Goal: Task Accomplishment & Management: Complete application form

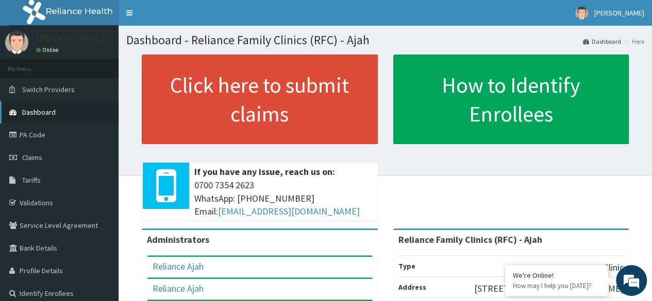
click at [71, 109] on link "Dashboard" at bounding box center [59, 112] width 119 height 23
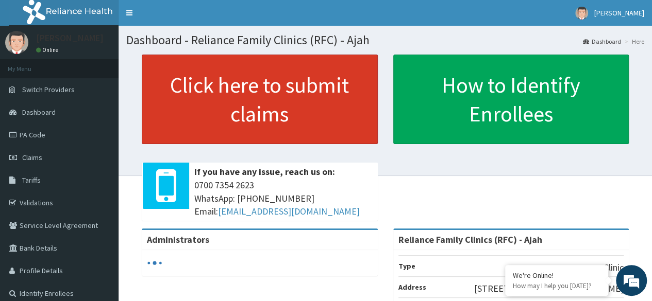
click at [215, 107] on link "Click here to submit claims" at bounding box center [260, 100] width 236 height 90
drag, startPoint x: 0, startPoint y: 0, endPoint x: 258, endPoint y: 97, distance: 276.0
click at [258, 97] on link "Click here to submit claims" at bounding box center [260, 100] width 236 height 90
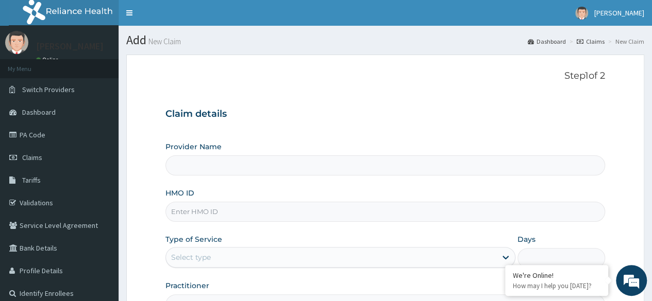
click at [210, 211] on input "HMO ID" at bounding box center [385, 212] width 440 height 20
type input "Reliance Family Clinics (RFC) - Ajah"
paste input "PHT/10098/A"
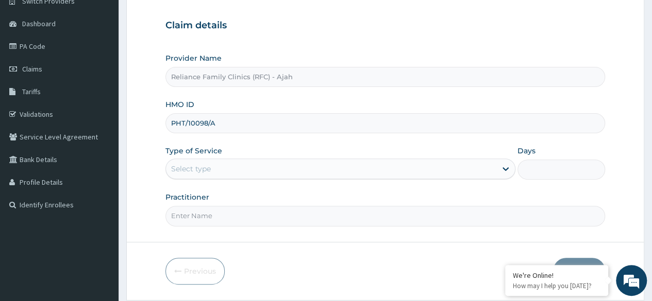
scroll to position [120, 0]
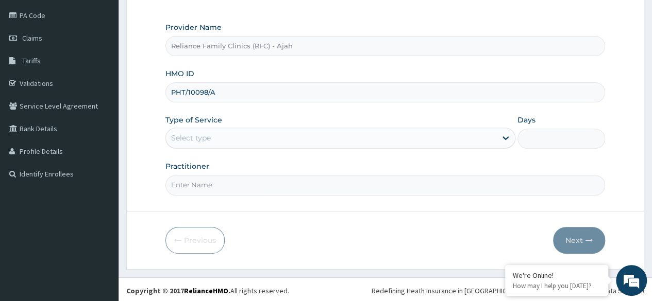
type input "PHT/10098/A"
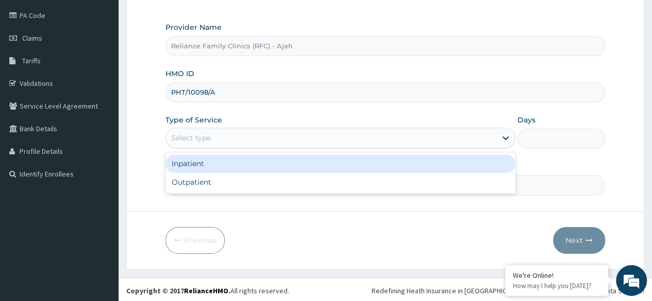
click at [258, 182] on div "Outpatient" at bounding box center [340, 182] width 350 height 19
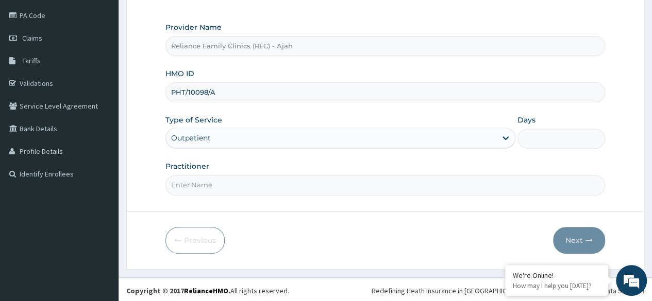
type input "1"
click at [242, 187] on input "Practitioner" at bounding box center [385, 185] width 440 height 20
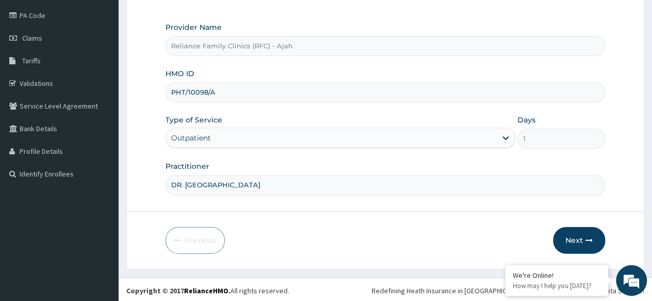
type input "DR. LOCUM"
click at [585, 237] on icon "button" at bounding box center [588, 240] width 7 height 7
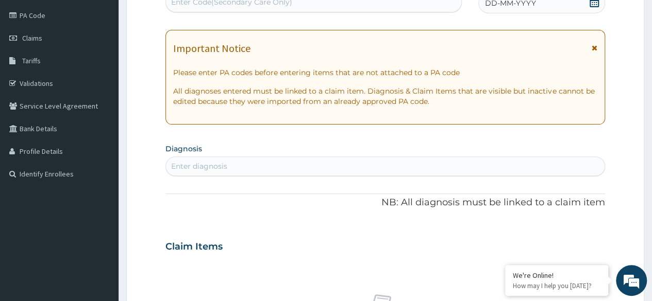
click at [541, 10] on div "DD-MM-YYYY" at bounding box center [541, 3] width 127 height 21
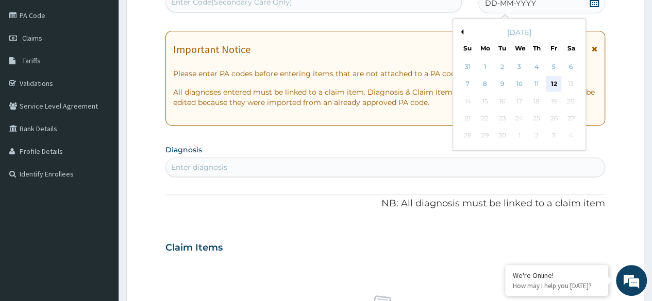
click at [555, 86] on div "12" at bounding box center [553, 84] width 15 height 15
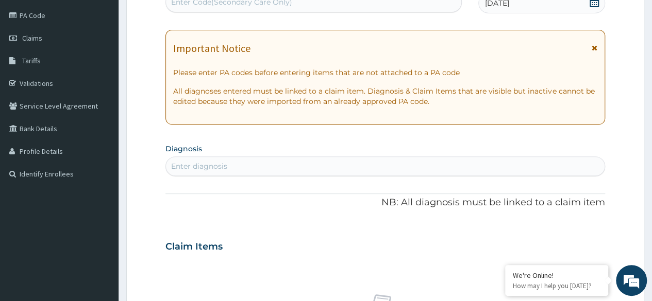
scroll to position [0, 0]
type input "COUGH"
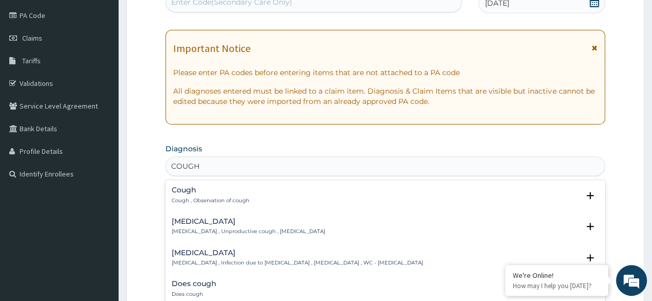
click at [254, 196] on div "Cough Cough , Observation of cough" at bounding box center [385, 196] width 427 height 18
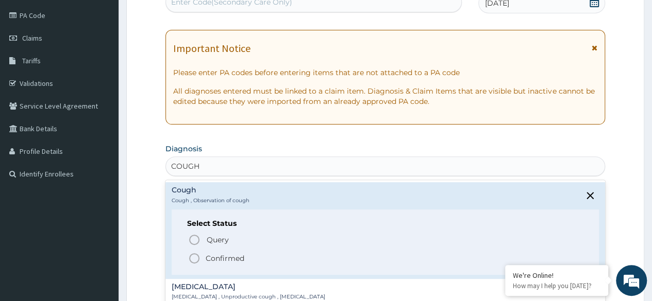
click at [192, 258] on icon "status option filled" at bounding box center [194, 259] width 12 height 12
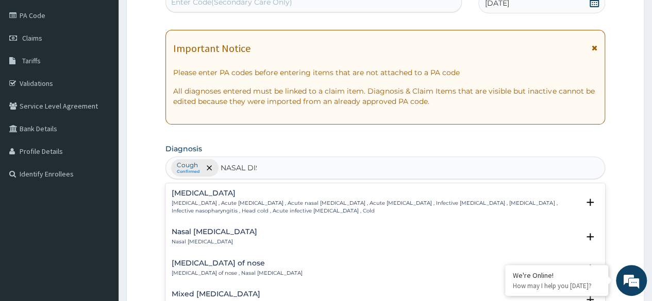
type input "NASAL DISC"
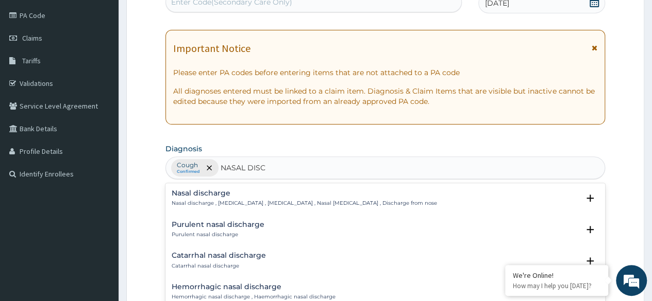
click at [227, 200] on p "Nasal discharge , Rhinorrhoea , Rhinorrhea , Nasal catarrh , Discharge from nose" at bounding box center [304, 203] width 265 height 7
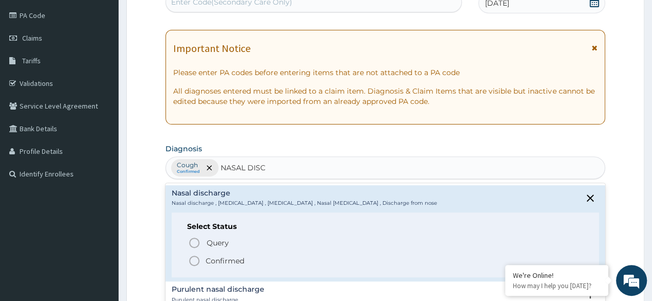
click at [193, 259] on icon "status option filled" at bounding box center [194, 261] width 12 height 12
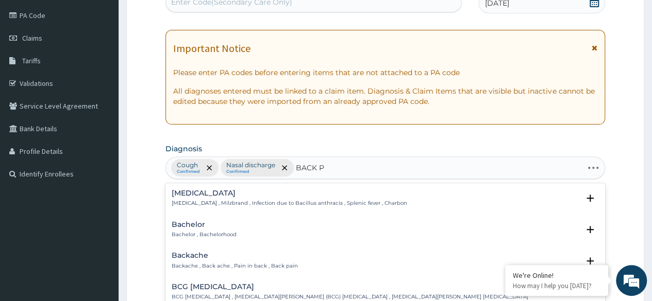
type input "BACK PA"
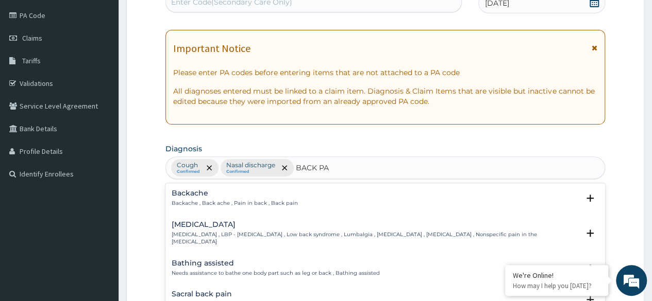
click at [207, 198] on div "Backache Backache , Back ache , Pain in back , Back pain" at bounding box center [235, 199] width 126 height 18
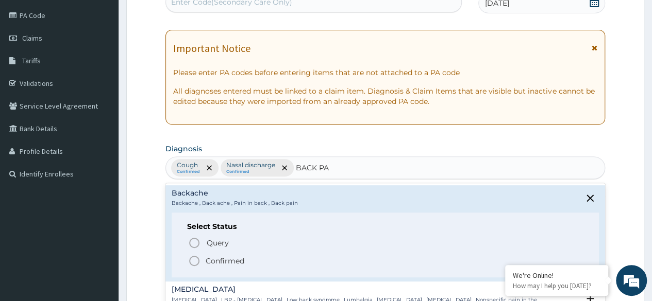
click at [197, 260] on icon "status option filled" at bounding box center [194, 261] width 12 height 12
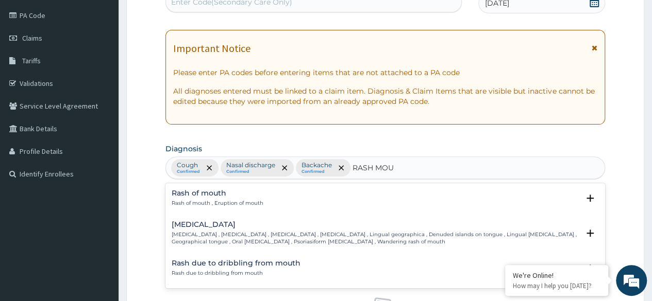
type input "RASH MOUT"
click at [205, 196] on h4 "Rash of mouth" at bounding box center [218, 194] width 92 height 8
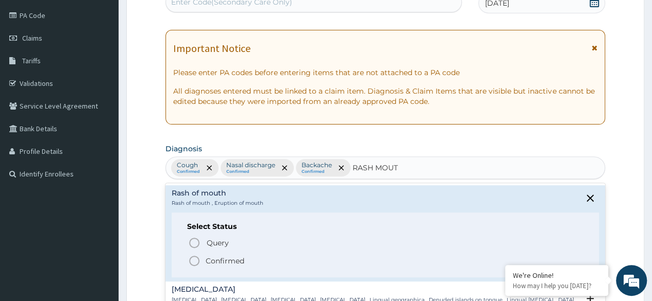
click at [192, 264] on circle "status option filled" at bounding box center [194, 261] width 9 height 9
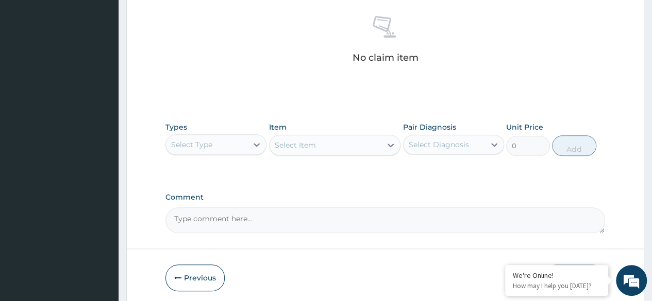
scroll to position [400, 0]
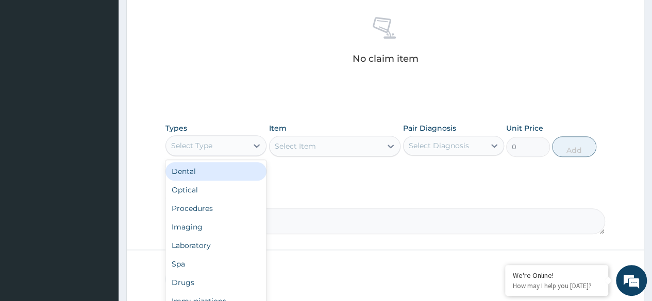
click at [222, 209] on div "Procedures" at bounding box center [215, 208] width 101 height 19
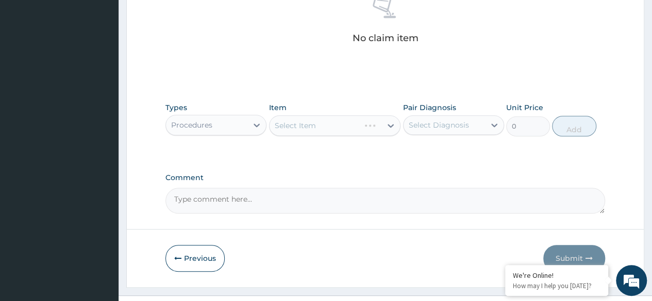
scroll to position [440, 0]
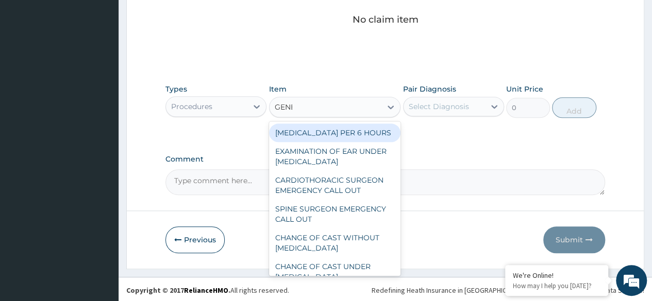
type input "GENER"
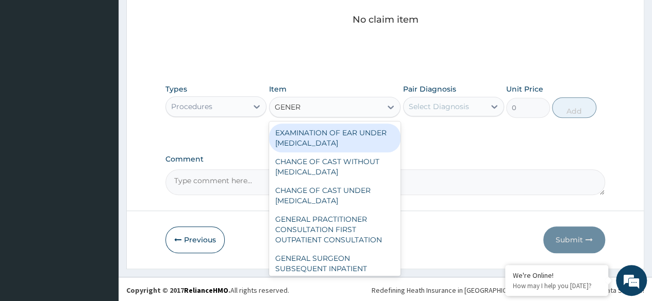
click at [334, 241] on div "GENERAL PRACTITIONER CONSULTATION FIRST OUTPATIENT CONSULTATION" at bounding box center [335, 229] width 132 height 39
type input "3370.125"
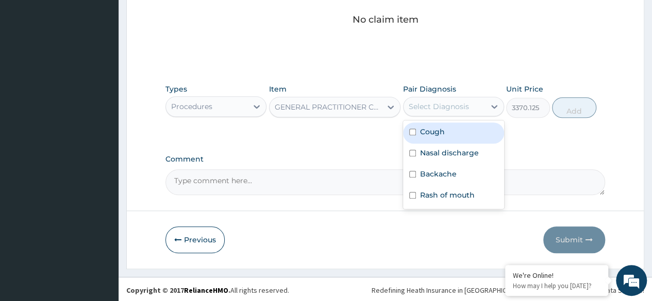
click at [458, 135] on div "Cough" at bounding box center [453, 133] width 101 height 21
checkbox input "true"
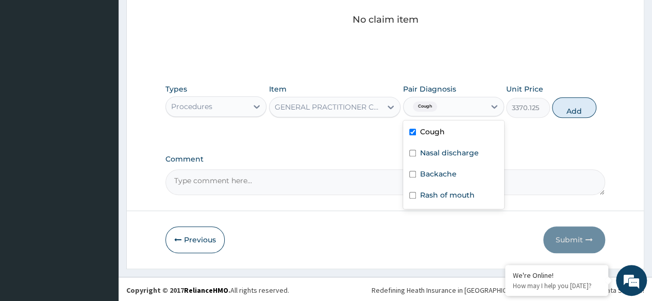
click at [447, 149] on label "Nasal discharge" at bounding box center [449, 153] width 59 height 10
checkbox input "true"
click at [441, 173] on label "Backache" at bounding box center [438, 174] width 37 height 10
checkbox input "true"
click at [443, 201] on div "Rash of mouth" at bounding box center [453, 196] width 101 height 21
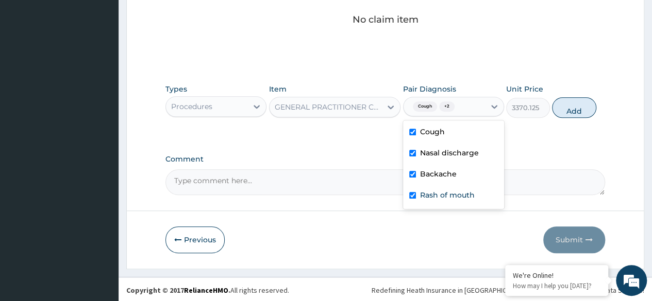
checkbox input "true"
click at [574, 110] on button "Add" at bounding box center [574, 107] width 44 height 21
type input "0"
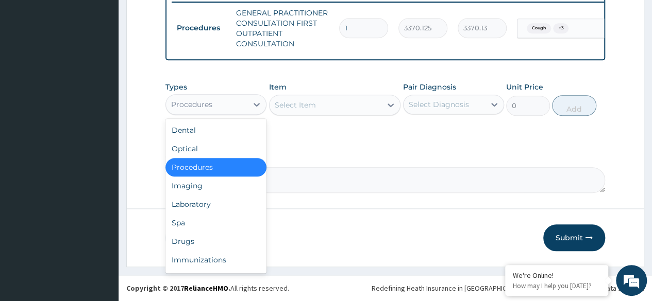
click at [220, 206] on div "Laboratory" at bounding box center [215, 204] width 101 height 19
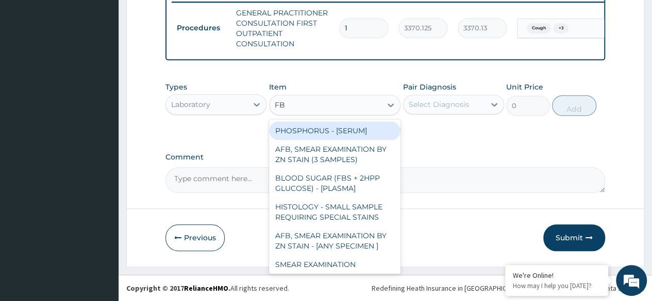
type input "FBC"
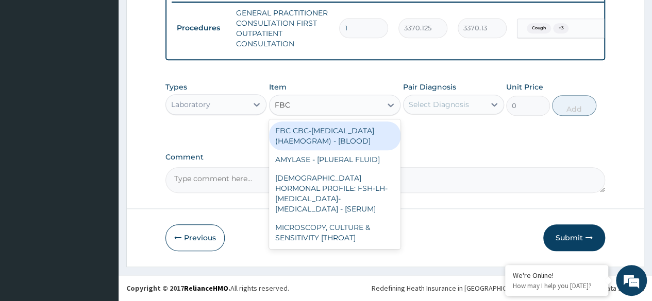
click at [374, 140] on div "FBC CBC-COMPLETE BLOOD COUNT (HAEMOGRAM) - [BLOOD]" at bounding box center [335, 136] width 132 height 29
type input "4085"
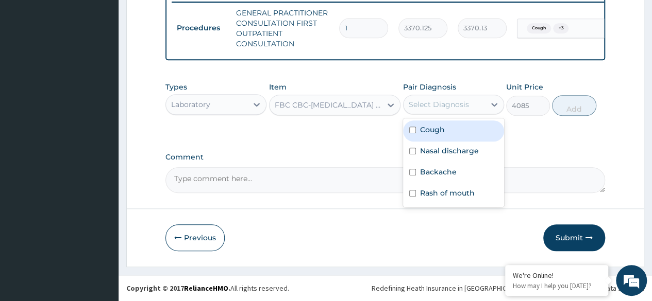
click at [454, 135] on div "Cough" at bounding box center [453, 131] width 101 height 21
checkbox input "true"
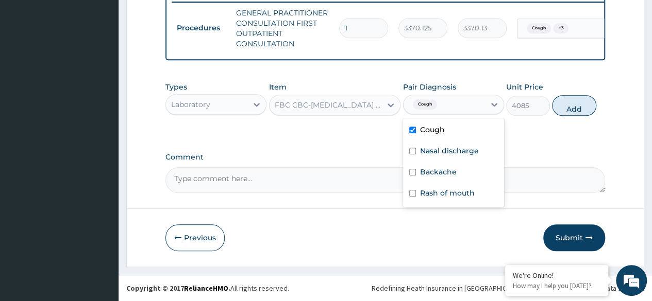
click at [449, 152] on label "Nasal discharge" at bounding box center [449, 151] width 59 height 10
checkbox input "true"
click at [443, 177] on label "Backache" at bounding box center [438, 172] width 37 height 10
checkbox input "true"
click at [459, 194] on label "Rash of mouth" at bounding box center [447, 193] width 55 height 10
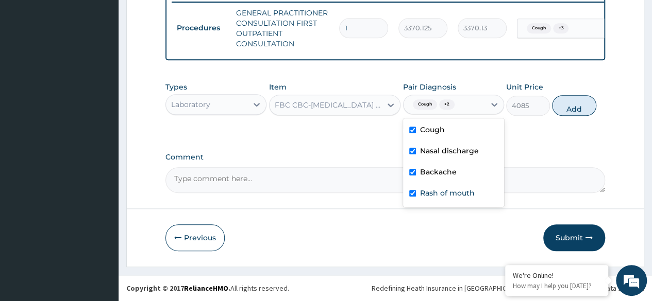
checkbox input "true"
click at [579, 108] on button "Add" at bounding box center [574, 105] width 44 height 21
type input "0"
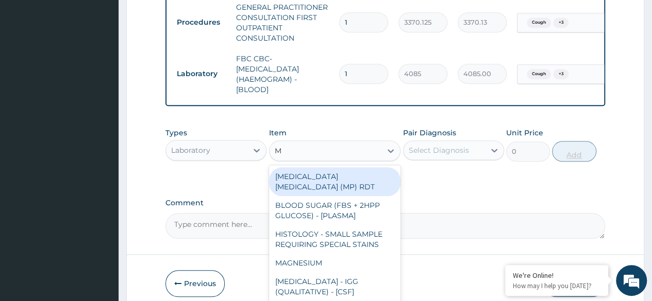
type input "MA"
click at [373, 182] on div "MALARIA PARASITE (MP) RDT" at bounding box center [335, 181] width 132 height 29
type input "1531.875"
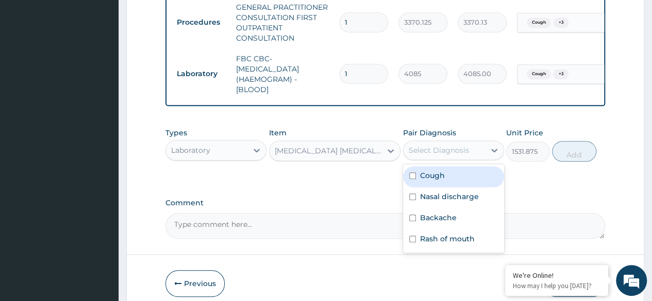
click at [452, 188] on div "Cough" at bounding box center [453, 176] width 101 height 21
checkbox input "true"
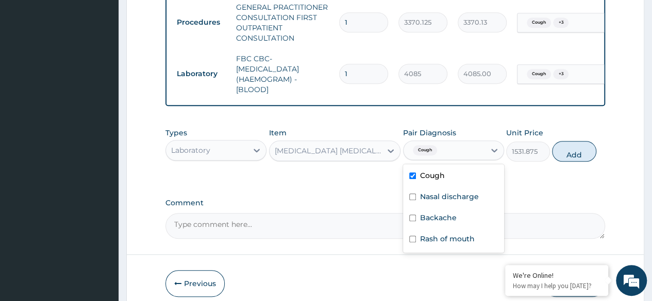
click at [454, 202] on label "Nasal discharge" at bounding box center [449, 197] width 59 height 10
checkbox input "true"
click at [451, 230] on div "Backache" at bounding box center [453, 219] width 101 height 21
checkbox input "true"
click at [453, 251] on div "Rash of mouth" at bounding box center [453, 240] width 101 height 21
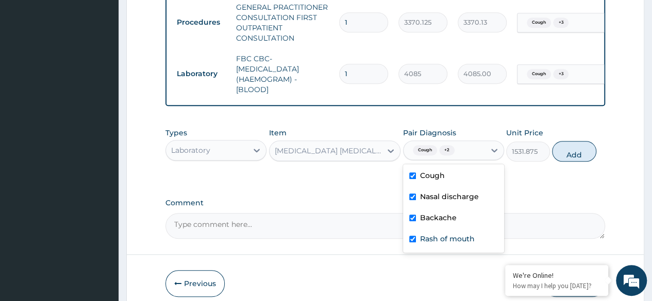
checkbox input "true"
click at [577, 162] on button "Add" at bounding box center [574, 151] width 44 height 21
type input "0"
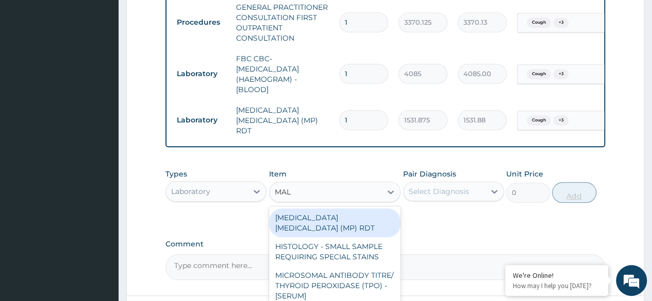
type input "MALA"
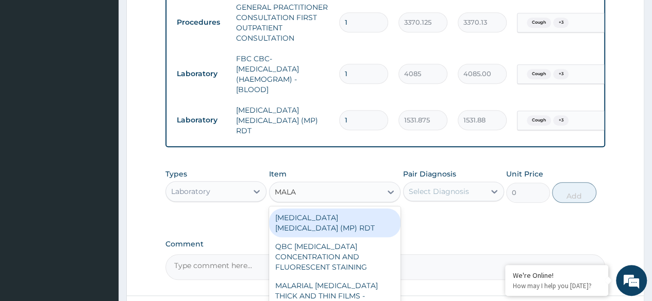
click at [364, 280] on div "MALARIAL PARASITE THICK AND THIN FILMS - [BLOOD]" at bounding box center [335, 296] width 132 height 39
type input "1531.875"
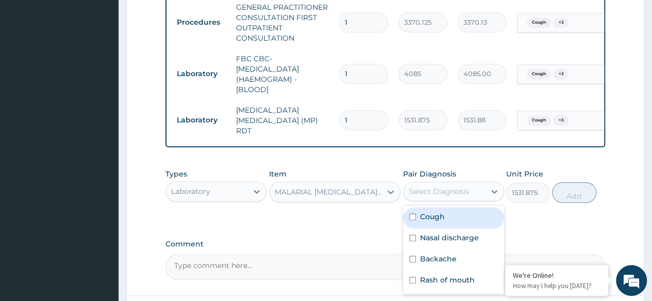
click at [459, 223] on div "Cough" at bounding box center [453, 218] width 101 height 21
checkbox input "true"
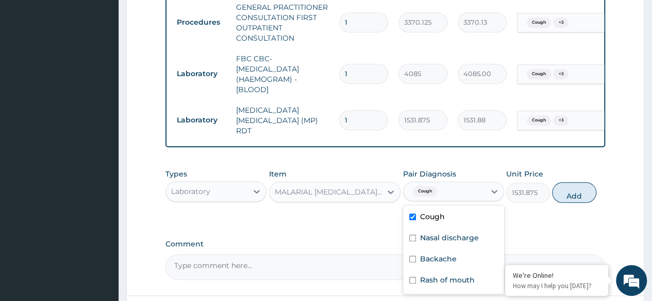
click at [459, 242] on label "Nasal discharge" at bounding box center [449, 238] width 59 height 10
checkbox input "true"
click at [455, 267] on div "Backache" at bounding box center [453, 260] width 101 height 21
checkbox input "true"
click at [460, 290] on div "Rash of mouth" at bounding box center [453, 281] width 101 height 21
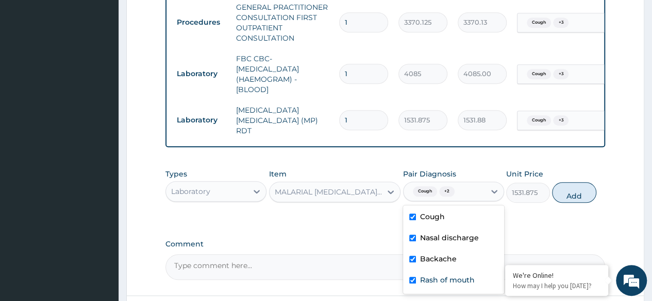
checkbox input "true"
click at [574, 199] on button "Add" at bounding box center [574, 192] width 44 height 21
type input "0"
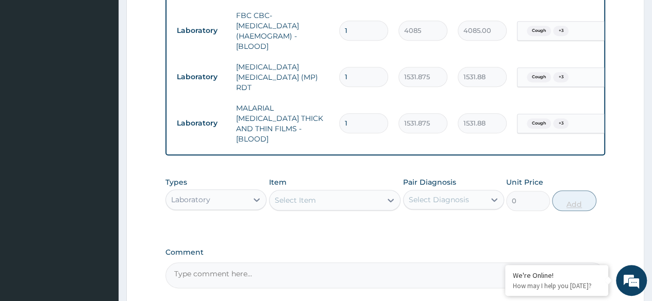
scroll to position [543, 0]
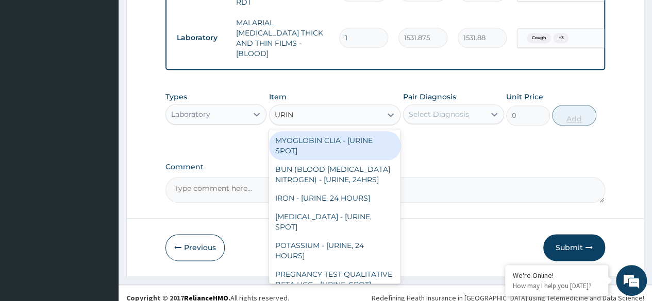
type input "URINA"
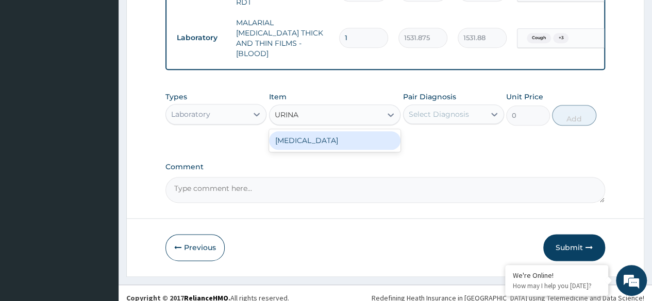
click at [356, 133] on div "URINALYSIS" at bounding box center [335, 140] width 132 height 19
type input "1531.875"
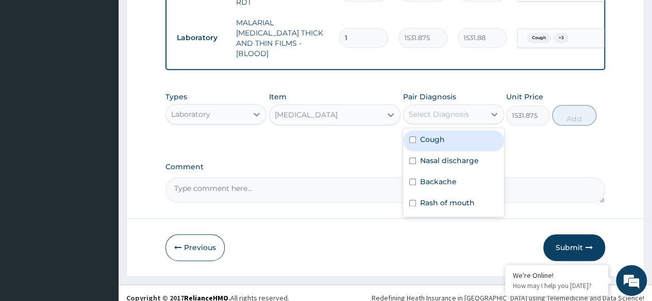
click at [451, 137] on div "Cough" at bounding box center [453, 140] width 101 height 21
checkbox input "true"
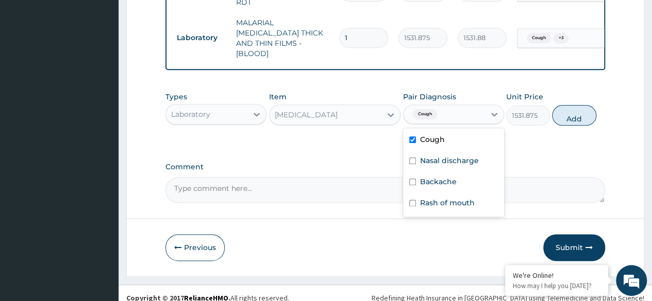
click at [450, 156] on label "Nasal discharge" at bounding box center [449, 161] width 59 height 10
checkbox input "true"
click at [446, 179] on div "Backache" at bounding box center [453, 183] width 101 height 21
checkbox input "true"
click at [449, 203] on div "Rash of mouth" at bounding box center [453, 204] width 101 height 21
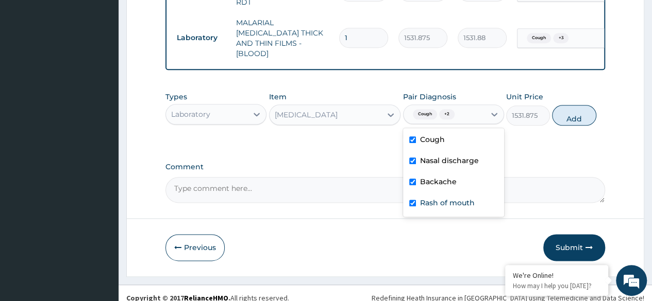
checkbox input "true"
click at [584, 105] on button "Add" at bounding box center [574, 115] width 44 height 21
type input "0"
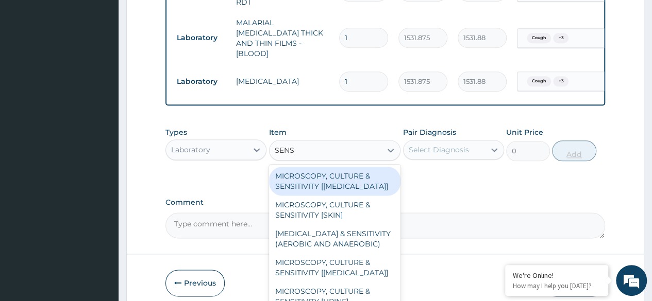
type input "SENSI"
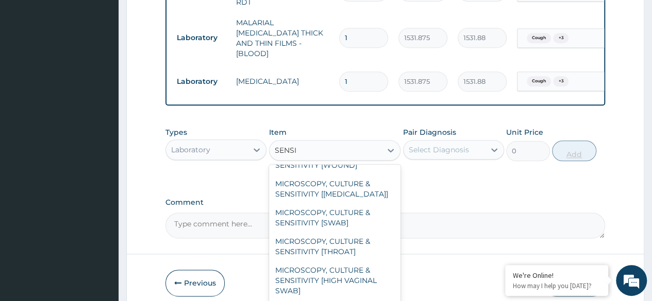
scroll to position [390, 0]
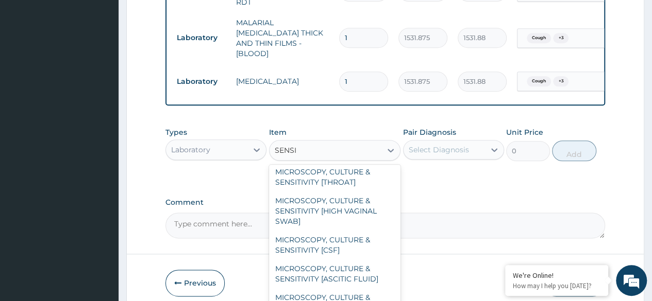
click at [362, 166] on div "MICROSCOPY, CULTURE & SENSITIVITY [THROAT]" at bounding box center [335, 177] width 132 height 29
type input "4595.625"
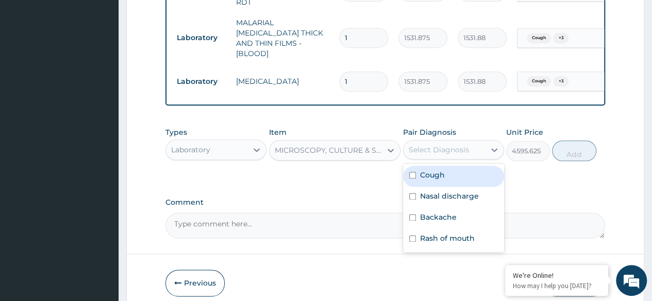
click at [448, 171] on div "Cough" at bounding box center [453, 176] width 101 height 21
checkbox input "true"
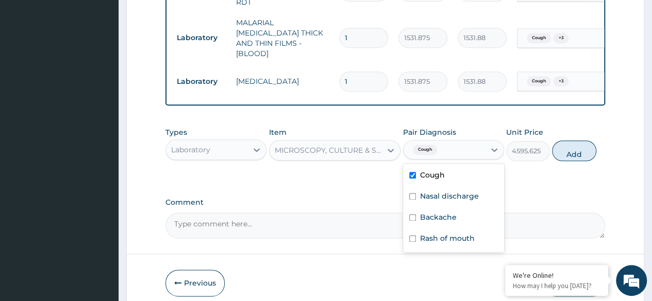
click at [457, 191] on label "Nasal discharge" at bounding box center [449, 196] width 59 height 10
checkbox input "true"
click at [445, 213] on label "Backache" at bounding box center [438, 217] width 37 height 10
checkbox input "true"
click at [454, 238] on div "Rash of mouth" at bounding box center [453, 239] width 101 height 21
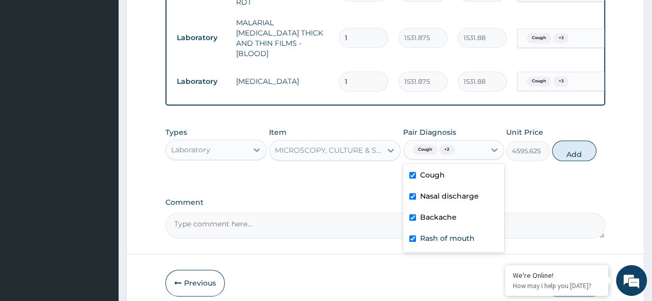
checkbox input "true"
click at [574, 152] on button "Add" at bounding box center [574, 151] width 44 height 21
type input "0"
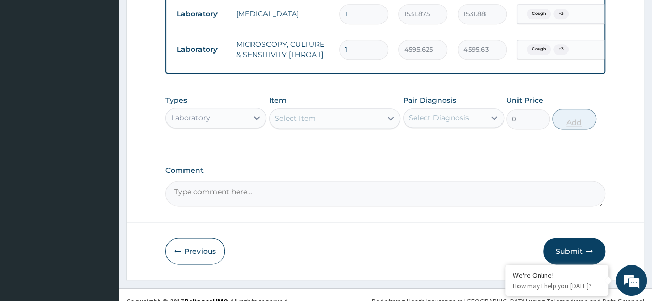
scroll to position [614, 0]
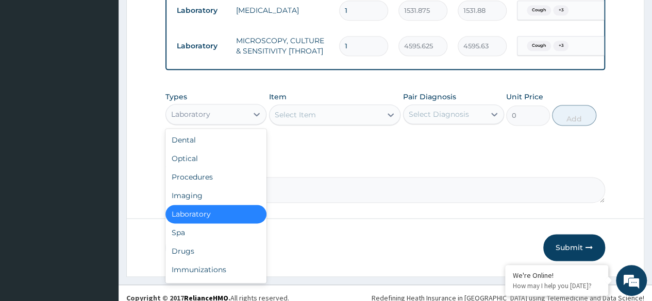
click at [213, 242] on div "Drugs" at bounding box center [215, 251] width 101 height 19
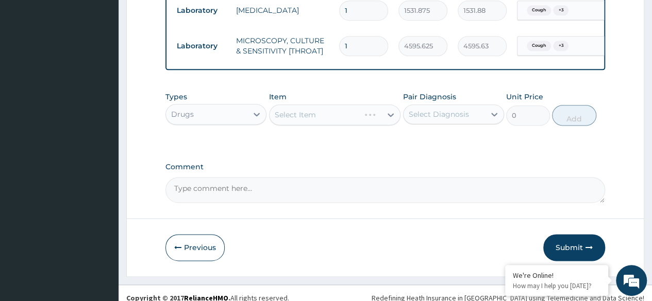
click at [355, 107] on div "Select Item" at bounding box center [335, 115] width 132 height 21
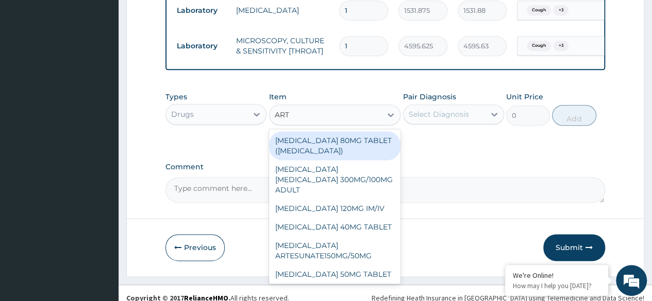
type input "ARTE"
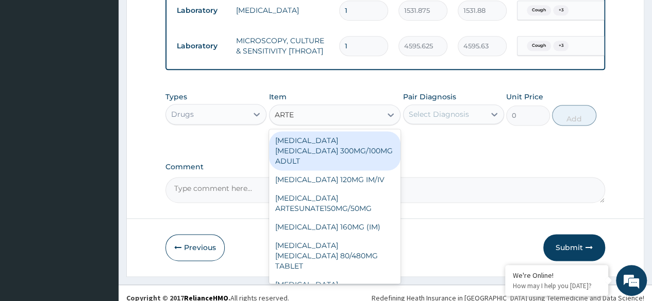
click at [359, 237] on div "ARTEMETHER LUMEFANTRINE 80/480MG TABLET" at bounding box center [335, 256] width 132 height 39
type input "450"
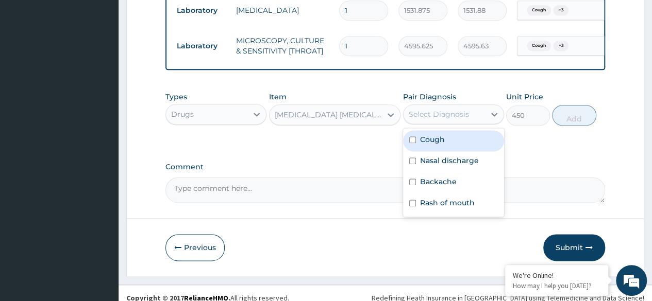
click at [460, 134] on div "Cough" at bounding box center [453, 140] width 101 height 21
checkbox input "true"
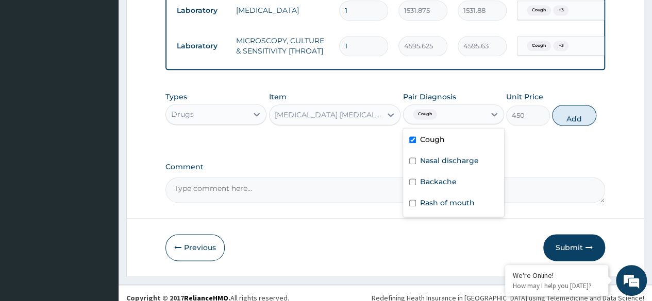
click at [460, 156] on label "Nasal discharge" at bounding box center [449, 161] width 59 height 10
checkbox input "true"
click at [448, 177] on label "Backache" at bounding box center [438, 182] width 37 height 10
checkbox input "true"
click at [456, 198] on label "Rash of mouth" at bounding box center [447, 203] width 55 height 10
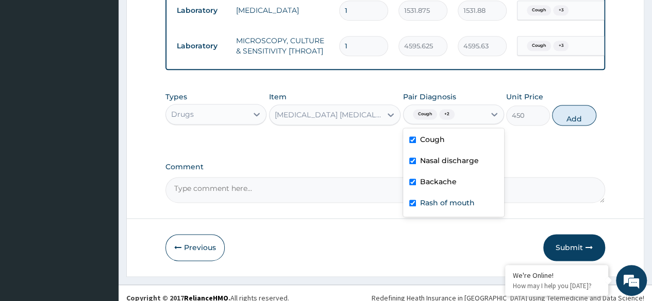
checkbox input "true"
click at [569, 110] on button "Add" at bounding box center [574, 115] width 44 height 21
type input "0"
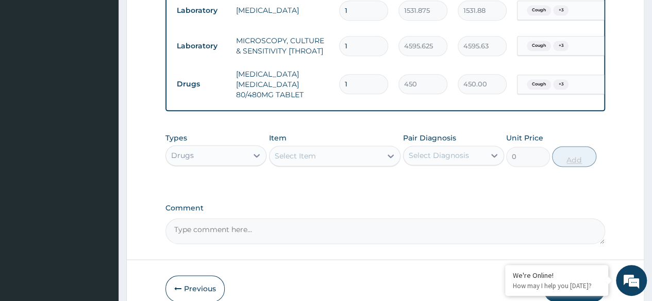
type input "0.00"
type input "6"
type input "2700.00"
type input "6"
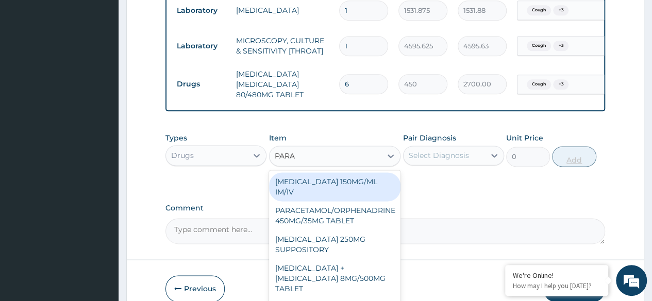
type input "PARAC"
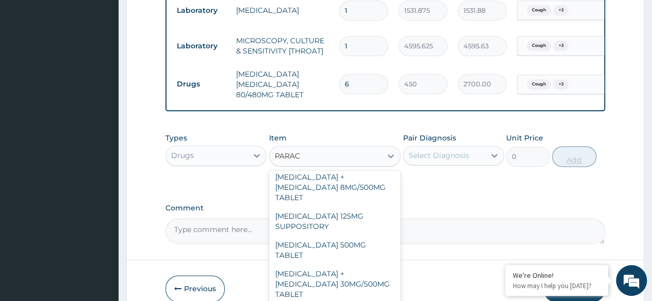
scroll to position [117, 0]
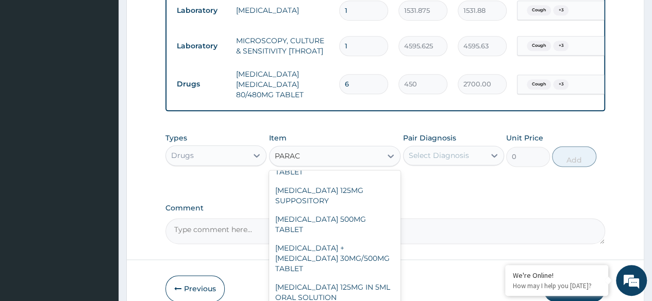
click at [360, 210] on div "PARACETAMOL 500MG TABLET" at bounding box center [335, 224] width 132 height 29
type input "30"
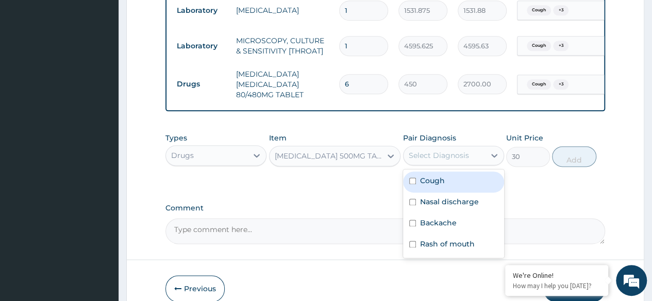
click at [465, 176] on div "Cough" at bounding box center [453, 182] width 101 height 21
checkbox input "true"
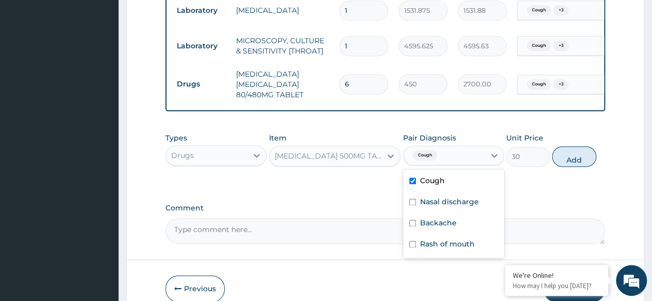
click at [458, 197] on label "Nasal discharge" at bounding box center [449, 202] width 59 height 10
checkbox input "true"
click at [444, 218] on label "Backache" at bounding box center [438, 223] width 37 height 10
checkbox input "true"
click at [452, 239] on label "Rash of mouth" at bounding box center [447, 244] width 55 height 10
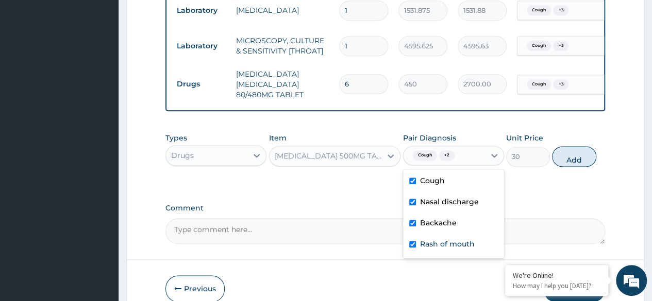
checkbox input "true"
click at [572, 148] on button "Add" at bounding box center [574, 156] width 44 height 21
type input "0"
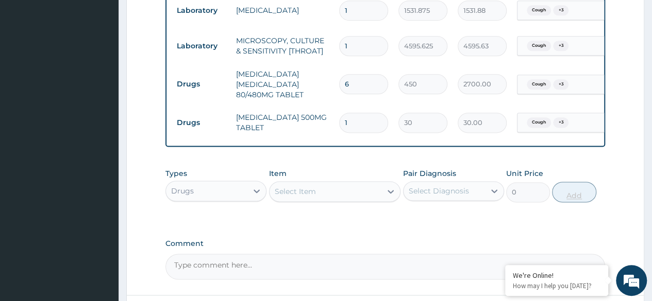
type input "18"
type input "540.00"
type input "18"
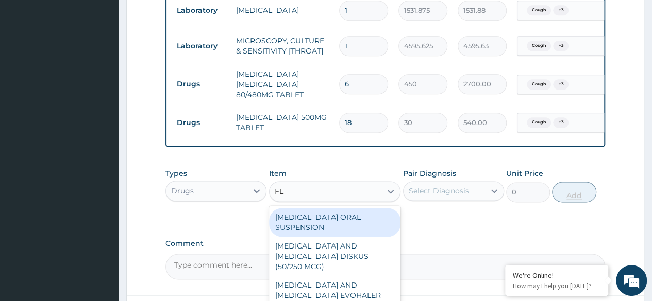
type input "FLE"
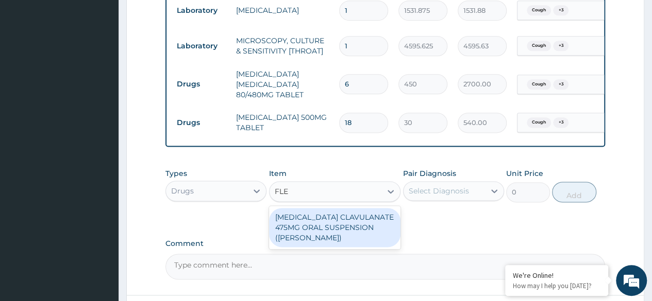
click at [347, 231] on div "AMOXICILLIN CLAVULANATE 475MG ORAL SUSPENSION (FLEMING)" at bounding box center [335, 227] width 132 height 39
type input "8580"
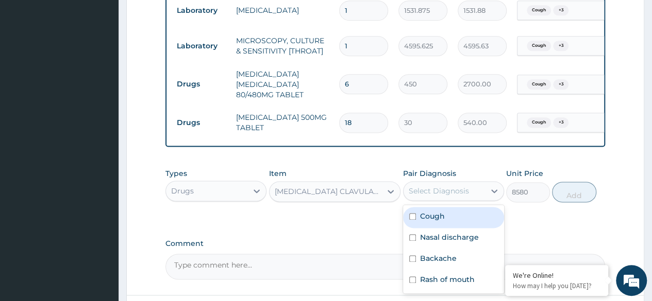
click at [453, 216] on div "Cough" at bounding box center [453, 217] width 101 height 21
checkbox input "true"
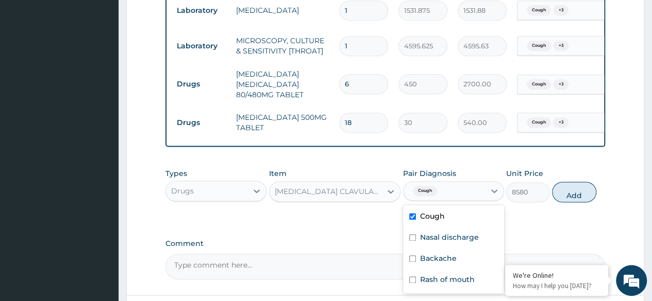
click at [456, 232] on label "Nasal discharge" at bounding box center [449, 237] width 59 height 10
checkbox input "true"
click at [446, 254] on label "Backache" at bounding box center [438, 259] width 37 height 10
checkbox input "true"
click at [451, 280] on div "Rash of mouth" at bounding box center [453, 281] width 101 height 21
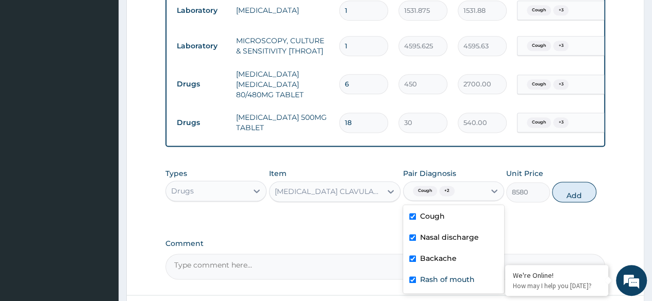
checkbox input "true"
click at [584, 190] on button "Add" at bounding box center [574, 192] width 44 height 21
type input "0"
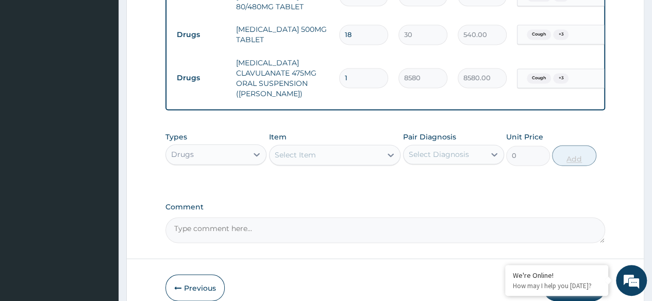
scroll to position [705, 0]
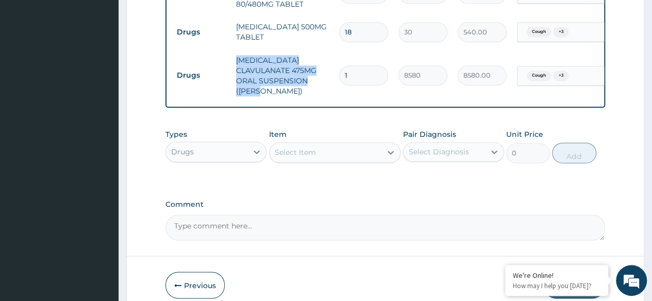
drag, startPoint x: 235, startPoint y: 39, endPoint x: 281, endPoint y: 78, distance: 60.7
click at [281, 78] on td "AMOXICILLIN CLAVULANATE 475MG ORAL SUSPENSION (FLEMING)" at bounding box center [282, 76] width 103 height 52
copy td "AMOXICILLIN CLAVULANATE 475MG ORAL SUSPENSION (FLEMING)"
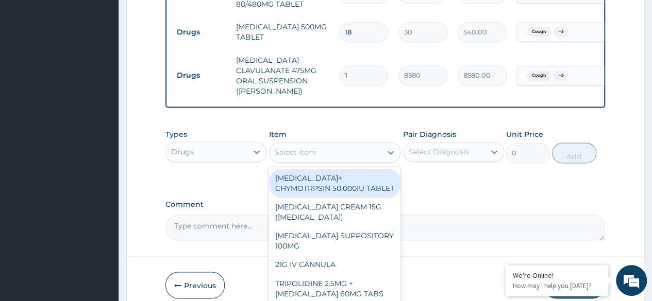
click at [337, 144] on div "Select Item" at bounding box center [326, 152] width 112 height 16
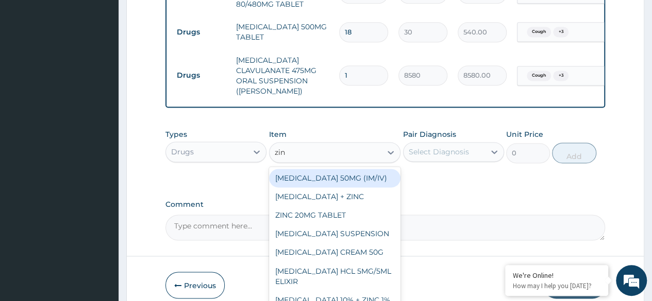
type input "zinc"
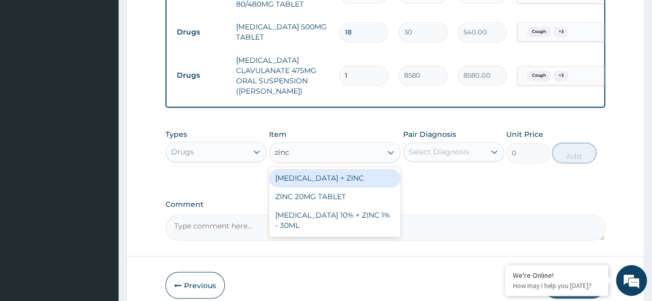
click at [354, 202] on div "ZINC 20MG TABLET" at bounding box center [335, 197] width 132 height 19
type input "50"
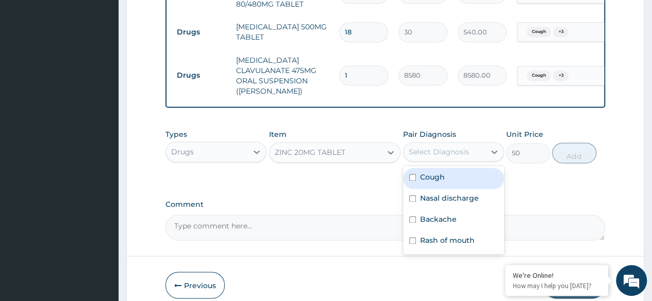
click at [456, 174] on div "Cough" at bounding box center [453, 178] width 101 height 21
checkbox input "true"
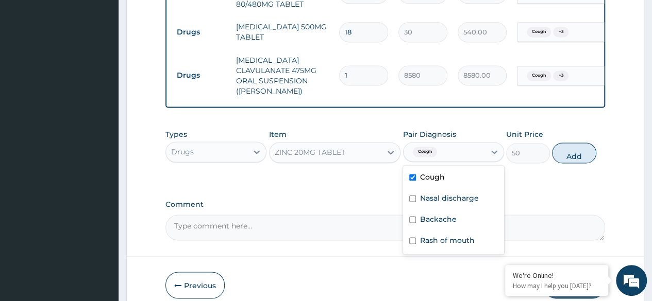
click at [450, 193] on label "Nasal discharge" at bounding box center [449, 198] width 59 height 10
checkbox input "true"
click at [444, 214] on label "Backache" at bounding box center [438, 219] width 37 height 10
checkbox input "true"
click at [451, 238] on div "Rash of mouth" at bounding box center [453, 241] width 101 height 21
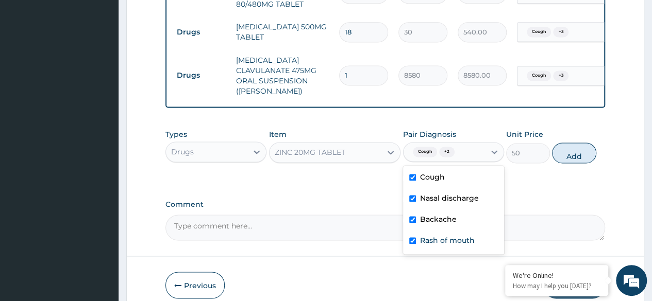
checkbox input "true"
click at [585, 149] on button "Add" at bounding box center [574, 153] width 44 height 21
type input "0"
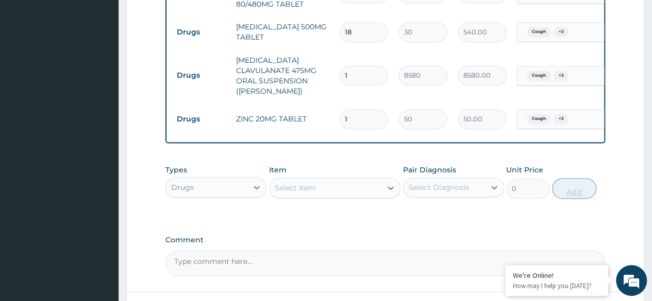
type input "15"
type input "750.00"
type input "15"
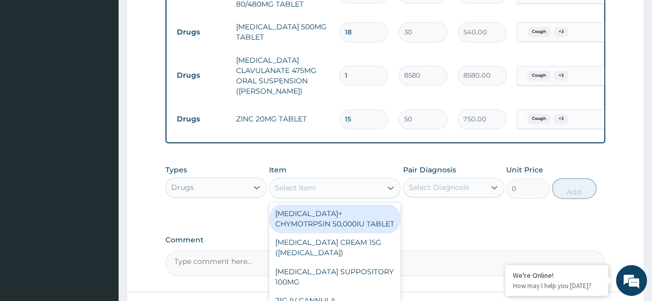
click at [328, 180] on div "Select Item" at bounding box center [326, 188] width 112 height 16
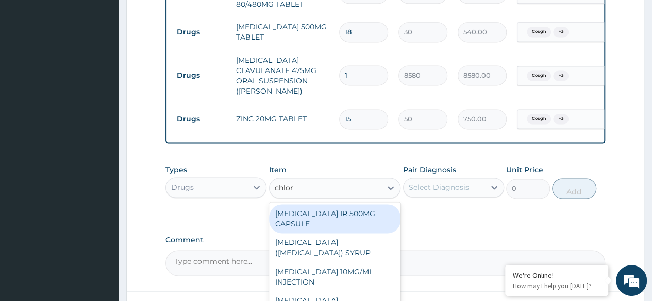
type input "chlorp"
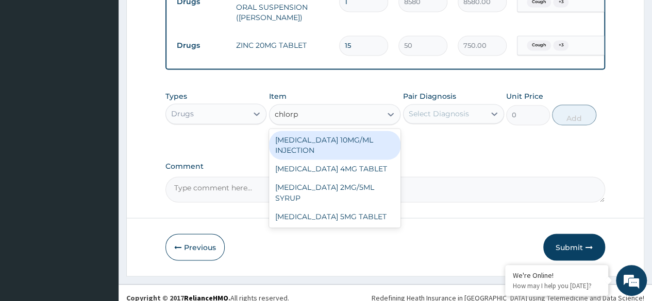
scroll to position [778, 0]
click at [337, 170] on div "CHLORPHENIRAMINE 4MG TABLET" at bounding box center [335, 169] width 132 height 19
type input "60"
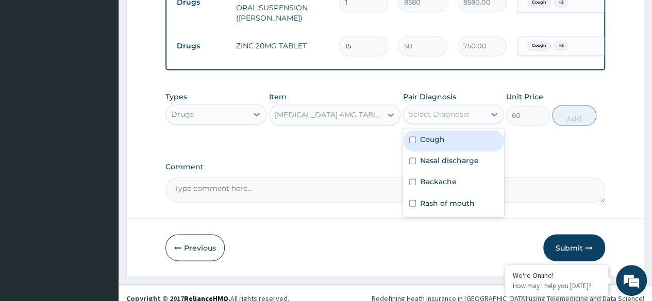
click at [465, 142] on div "Cough" at bounding box center [453, 140] width 101 height 21
checkbox input "true"
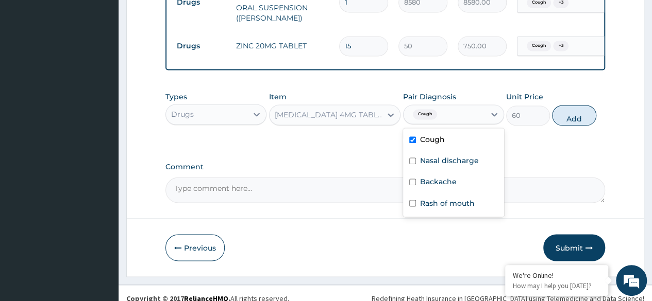
click at [461, 156] on label "Nasal discharge" at bounding box center [449, 161] width 59 height 10
checkbox input "true"
click at [446, 177] on label "Backache" at bounding box center [438, 182] width 37 height 10
checkbox input "true"
click at [447, 198] on label "Rash of mouth" at bounding box center [447, 203] width 55 height 10
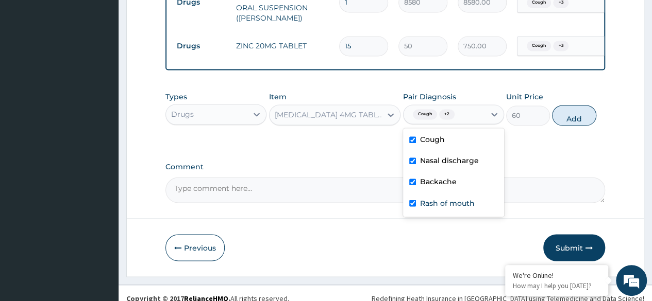
checkbox input "true"
click at [577, 113] on button "Add" at bounding box center [574, 115] width 44 height 21
type input "0"
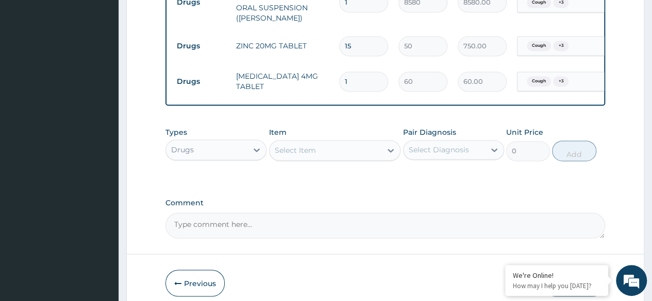
type input "10"
type input "600.00"
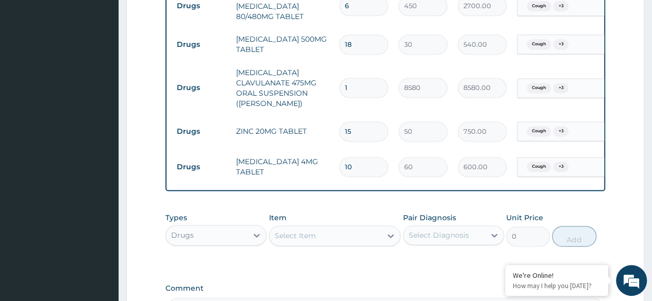
scroll to position [0, 77]
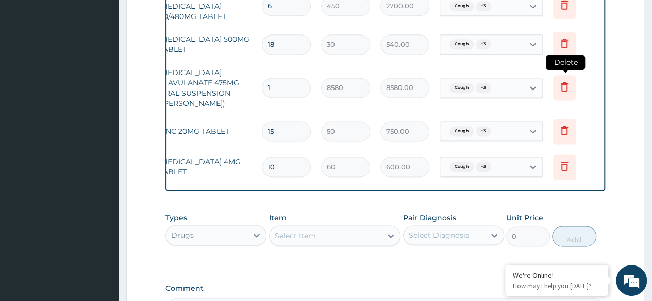
type input "10"
click at [569, 80] on icon at bounding box center [564, 86] width 12 height 12
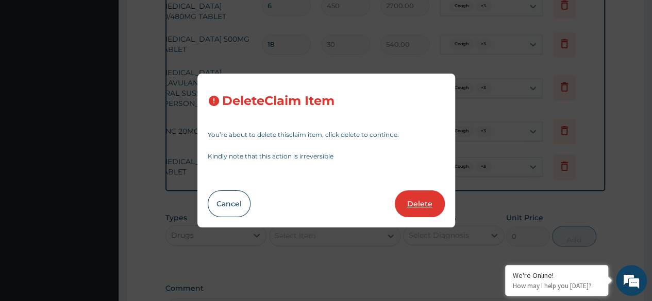
click at [423, 203] on button "Delete" at bounding box center [420, 204] width 50 height 27
type input "15"
type input "50"
type input "750.00"
type input "10"
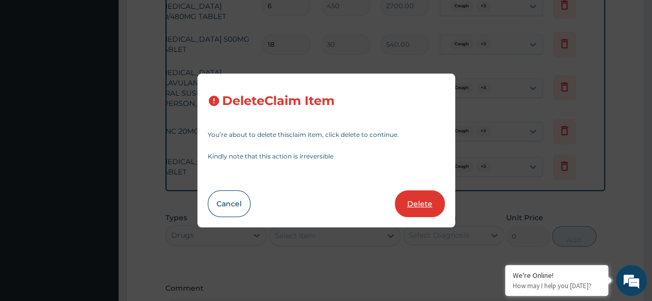
type input "60"
type input "600.00"
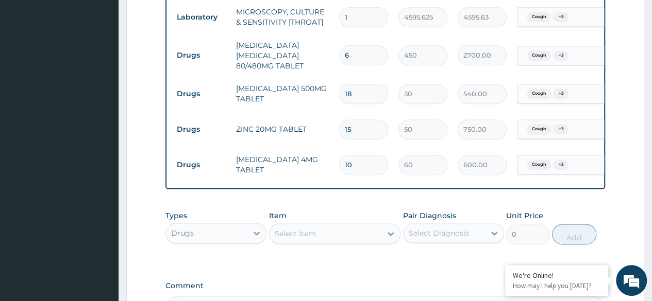
scroll to position [763, 0]
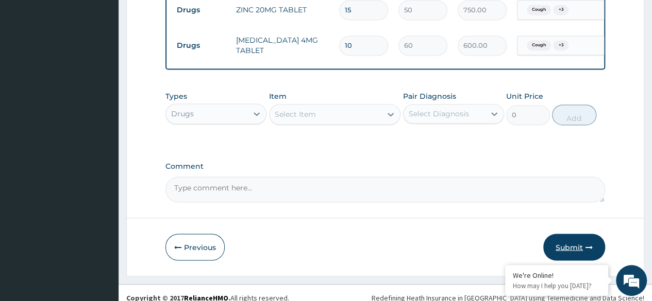
click at [576, 240] on button "Submit" at bounding box center [574, 247] width 62 height 27
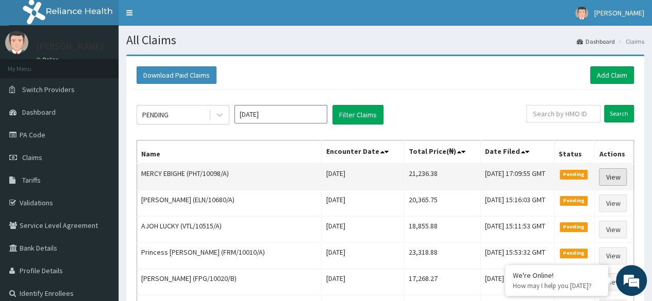
click at [608, 173] on link "View" at bounding box center [613, 178] width 28 height 18
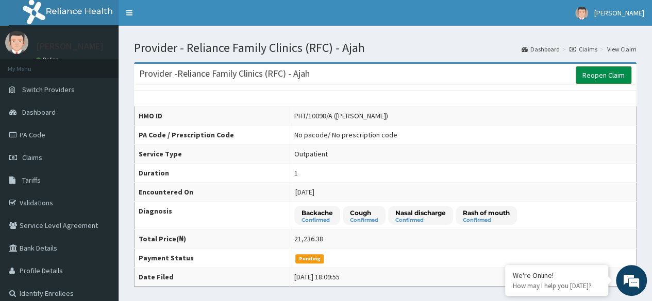
click at [599, 75] on link "Reopen Claim" at bounding box center [604, 75] width 56 height 18
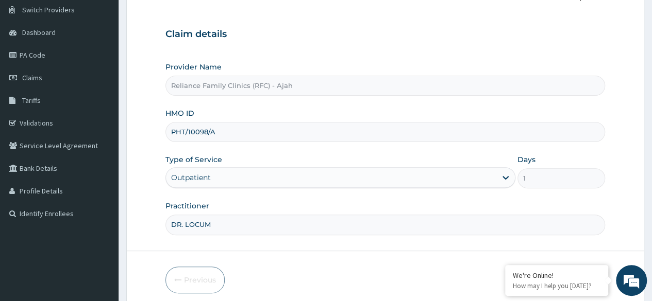
scroll to position [120, 0]
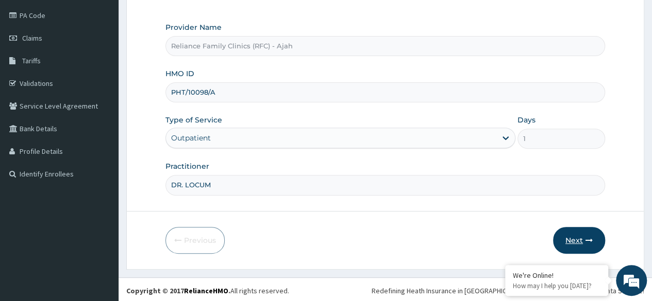
click at [599, 240] on button "Next" at bounding box center [579, 240] width 52 height 27
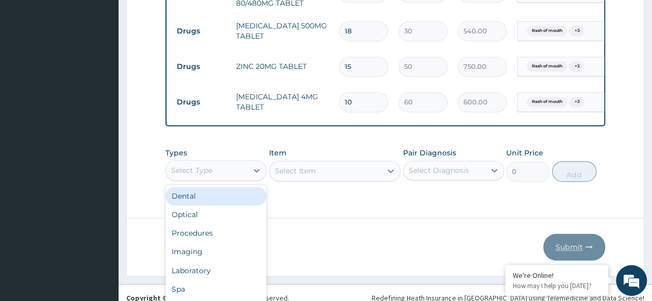
scroll to position [29, 0]
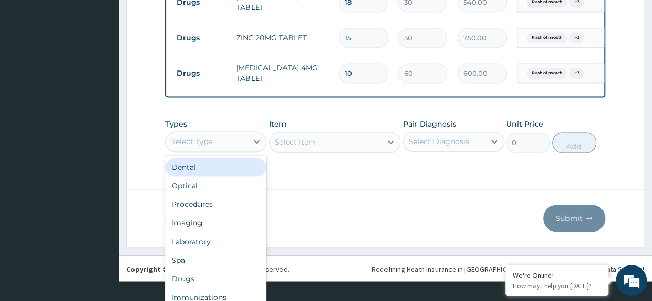
click at [215, 270] on div "Drugs" at bounding box center [215, 279] width 101 height 19
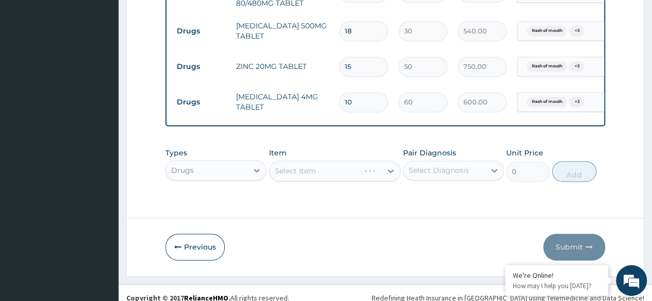
click at [355, 161] on div "Select Item" at bounding box center [335, 171] width 132 height 21
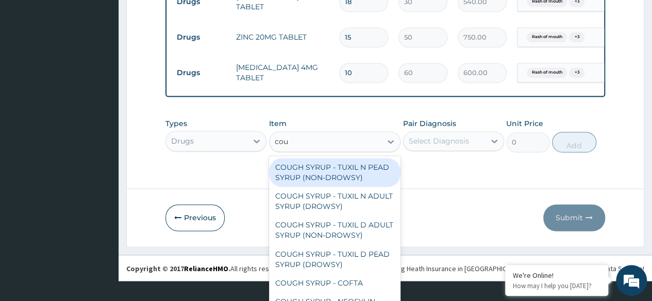
type input "coug"
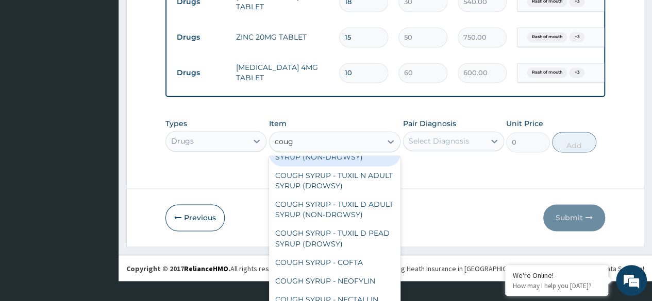
scroll to position [0, 0]
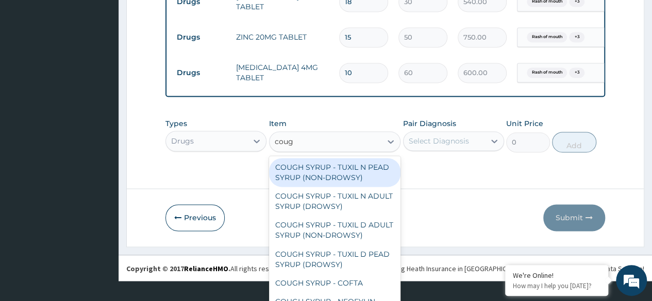
click at [345, 217] on div "COUGH SYRUP - TUXIL D ADULT SYRUP (NON-DROWSY)" at bounding box center [335, 230] width 132 height 29
type input "2000"
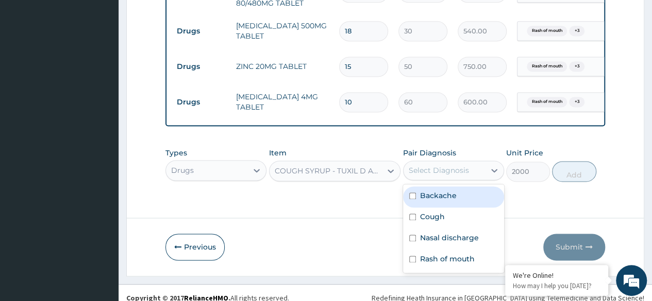
click at [455, 191] on label "Backache" at bounding box center [438, 196] width 37 height 10
checkbox input "true"
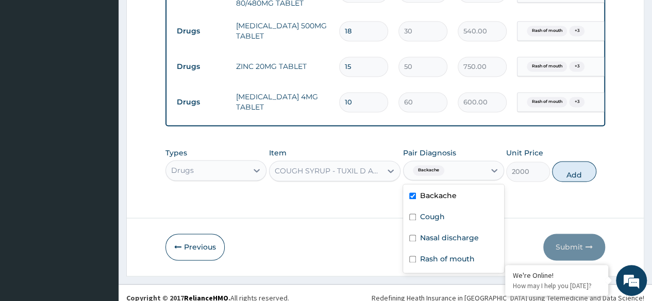
click at [448, 208] on div "Cough" at bounding box center [453, 218] width 101 height 21
checkbox input "true"
click at [466, 233] on label "Nasal discharge" at bounding box center [449, 238] width 59 height 10
checkbox input "true"
click at [462, 254] on label "Rash of mouth" at bounding box center [447, 259] width 55 height 10
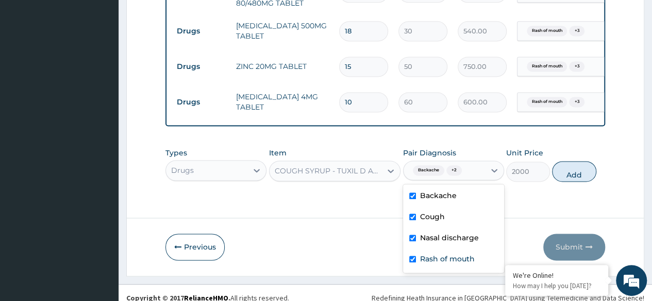
checkbox input "true"
click at [579, 161] on button "Add" at bounding box center [574, 171] width 44 height 21
type input "0"
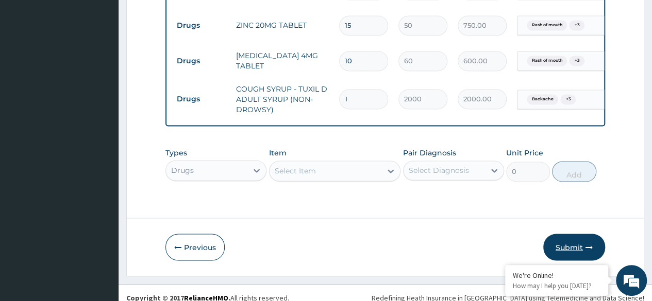
click at [584, 244] on button "Submit" at bounding box center [574, 247] width 62 height 27
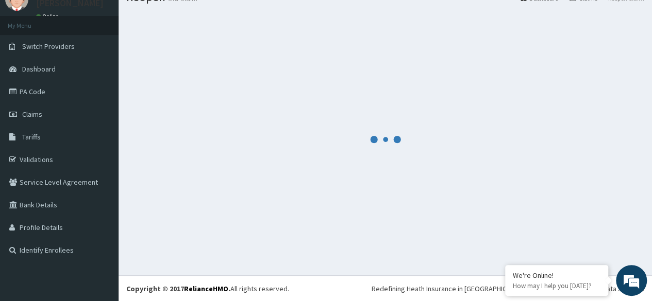
scroll to position [747, 0]
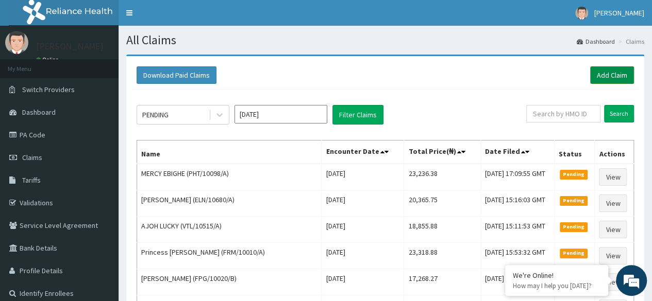
click at [617, 68] on link "Add Claim" at bounding box center [612, 75] width 44 height 18
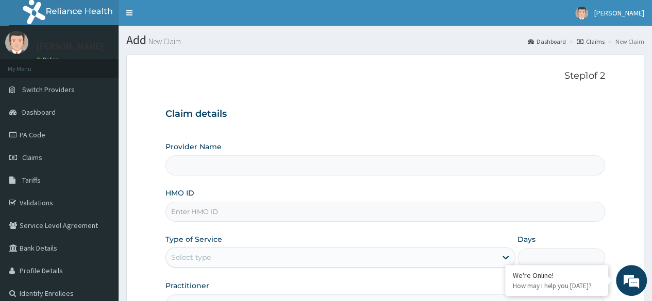
type input "Reliance Family Clinics (RFC) - Ajah"
